Goal: Navigation & Orientation: Find specific page/section

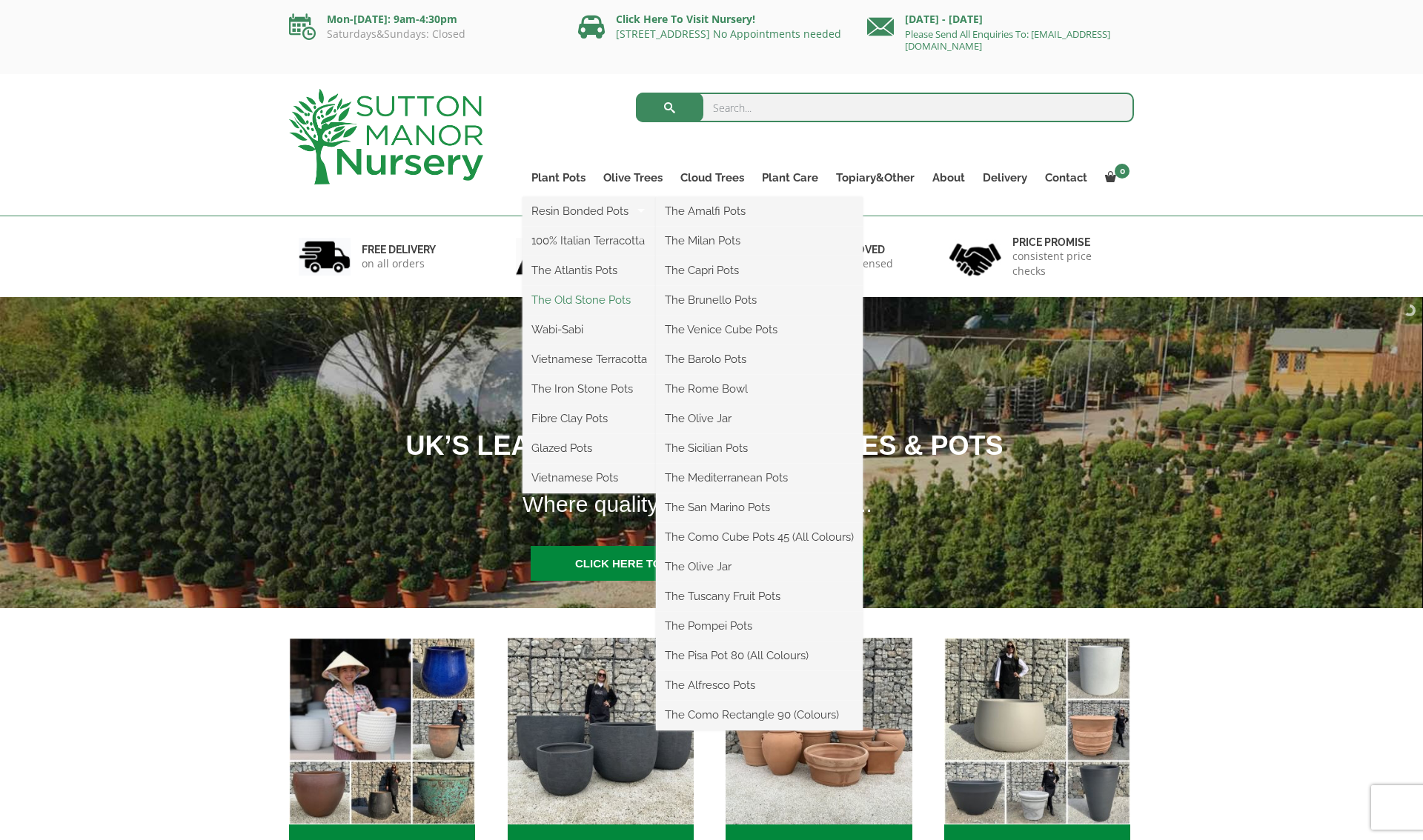
click at [597, 300] on link "The Old Stone Pots" at bounding box center [590, 300] width 134 height 22
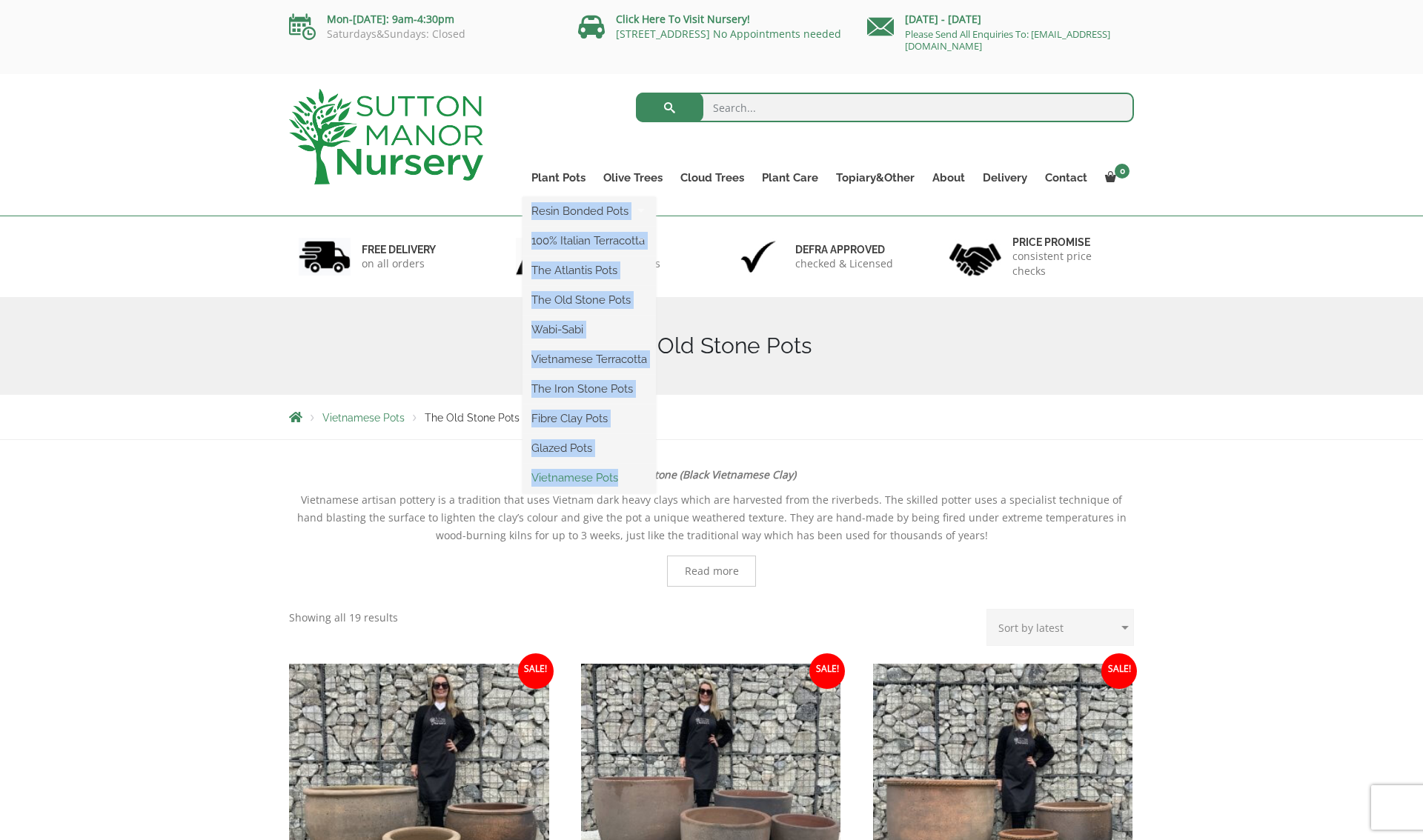
drag, startPoint x: 530, startPoint y: 197, endPoint x: 626, endPoint y: 486, distance: 304.5
click at [626, 486] on ul "Resin Bonded Pots The Amalfi Pots The Milan Pots The Capri Pots The Brunello Po…" at bounding box center [590, 345] width 134 height 296
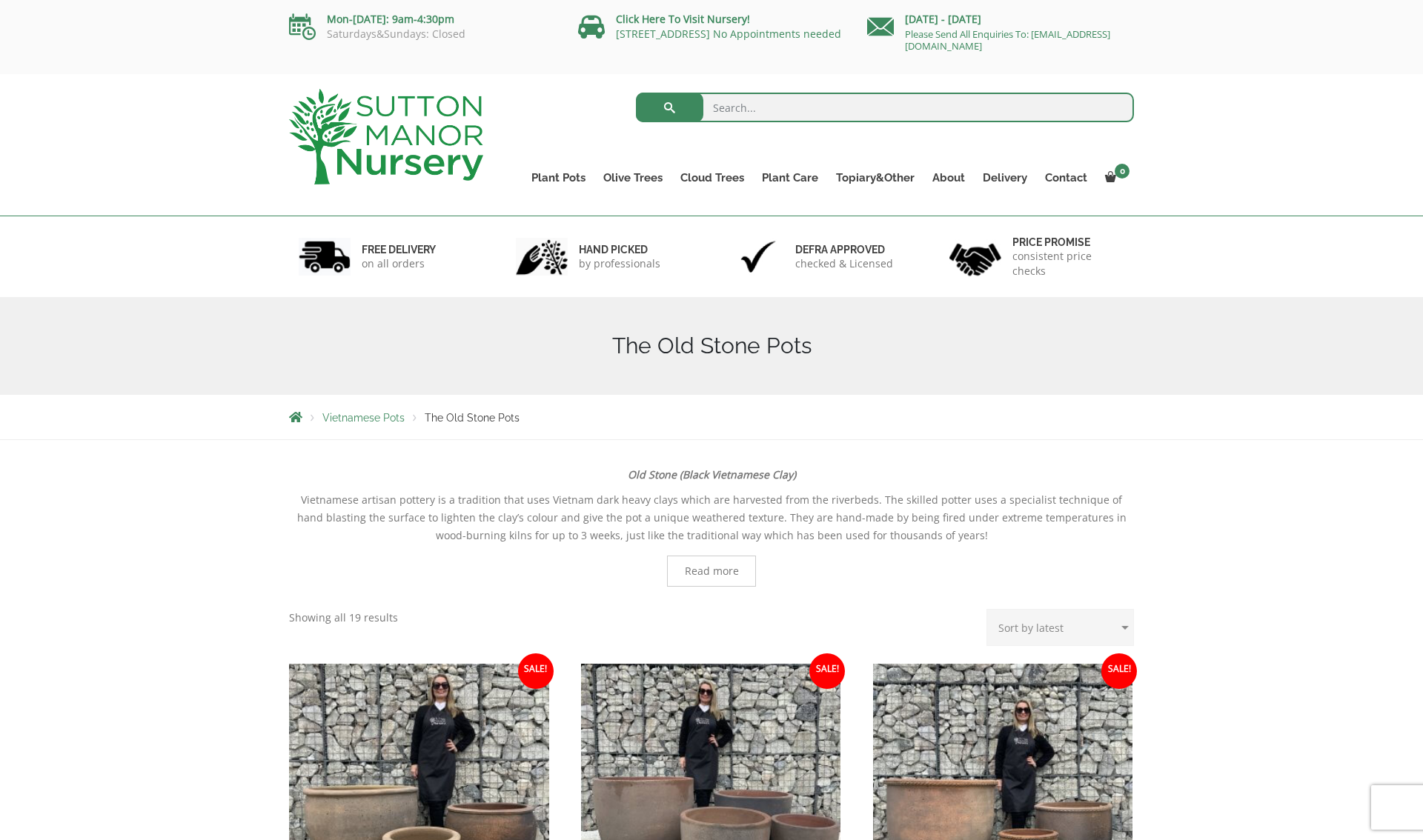
click at [597, 118] on div "Search for:" at bounding box center [820, 111] width 629 height 45
click at [304, 116] on img at bounding box center [386, 137] width 195 height 96
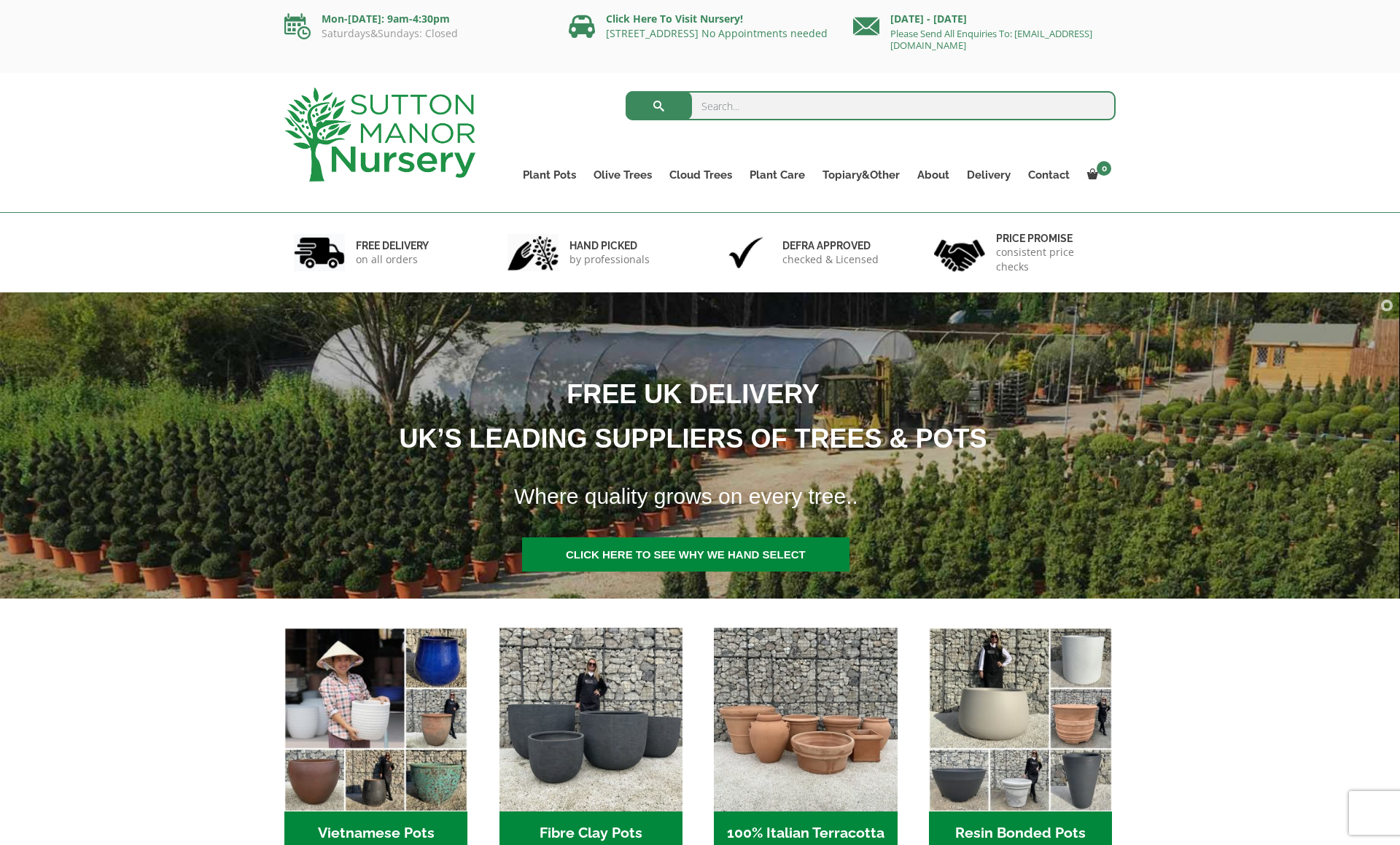
click at [591, 100] on div "Search for:" at bounding box center [807, 109] width 619 height 44
click at [191, 107] on div "Search for: Plant Pots Resin Bonded Pots The Amalfi Pots The Milan Pots The Cap…" at bounding box center [700, 142] width 1400 height 140
